Goal: Task Accomplishment & Management: Manage account settings

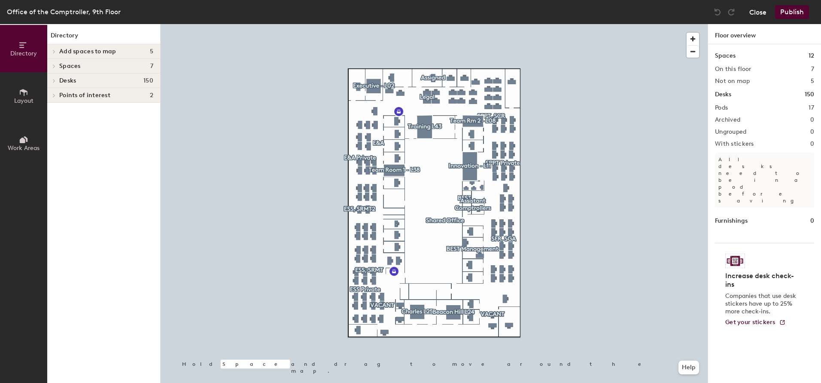
click at [757, 11] on button "Close" at bounding box center [758, 12] width 17 height 14
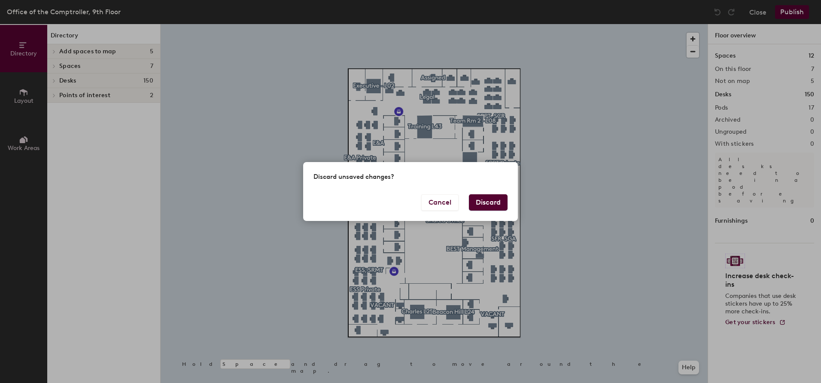
click at [485, 203] on button "Discard" at bounding box center [488, 202] width 39 height 16
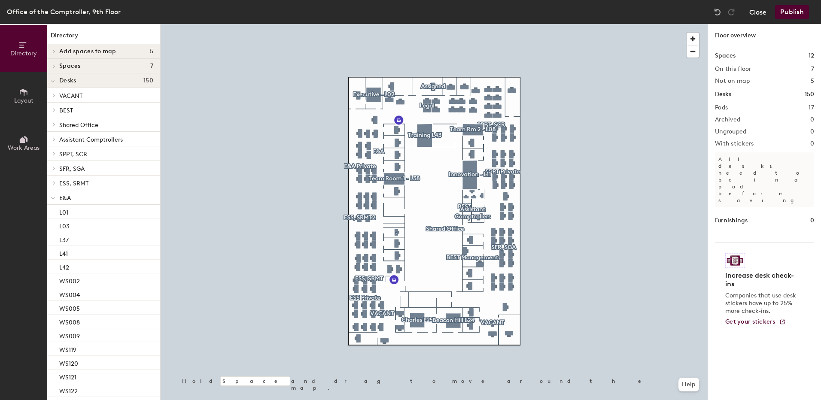
click at [759, 10] on button "Close" at bounding box center [758, 12] width 17 height 14
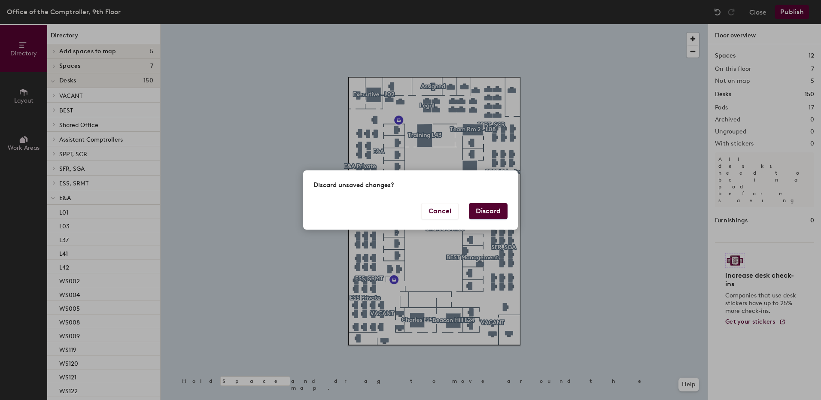
click at [487, 211] on button "Discard" at bounding box center [488, 211] width 39 height 16
